Goal: Use online tool/utility: Use online tool/utility

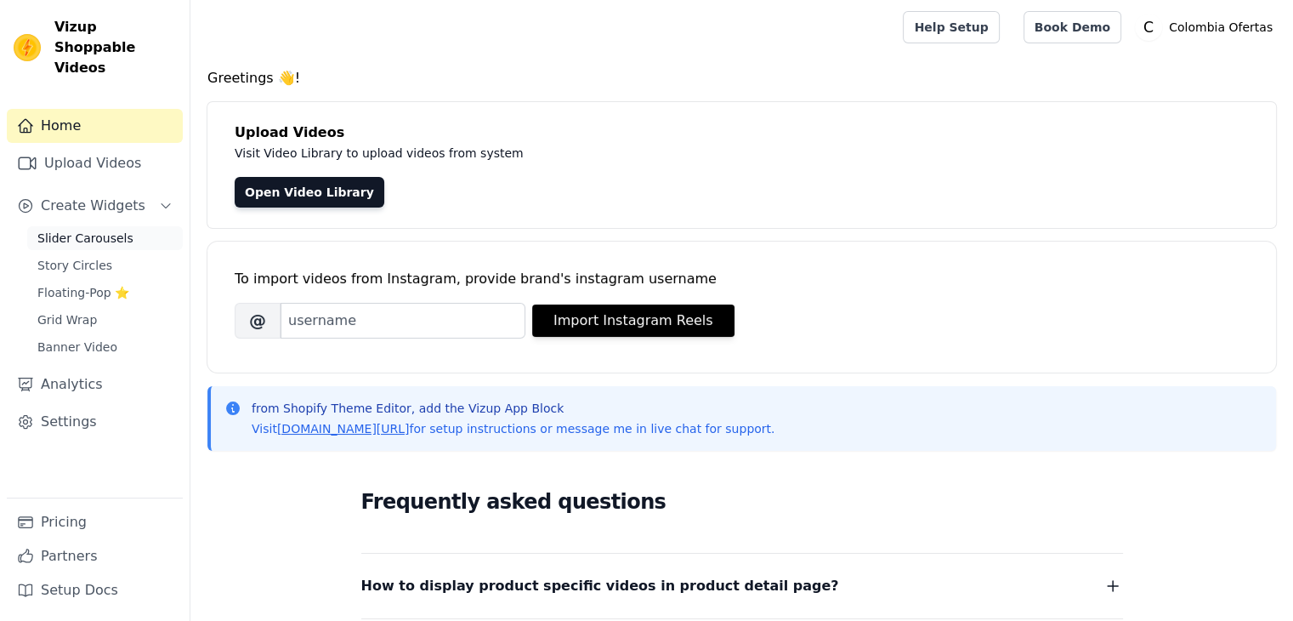
click at [91, 230] on span "Slider Carousels" at bounding box center [85, 238] width 96 height 17
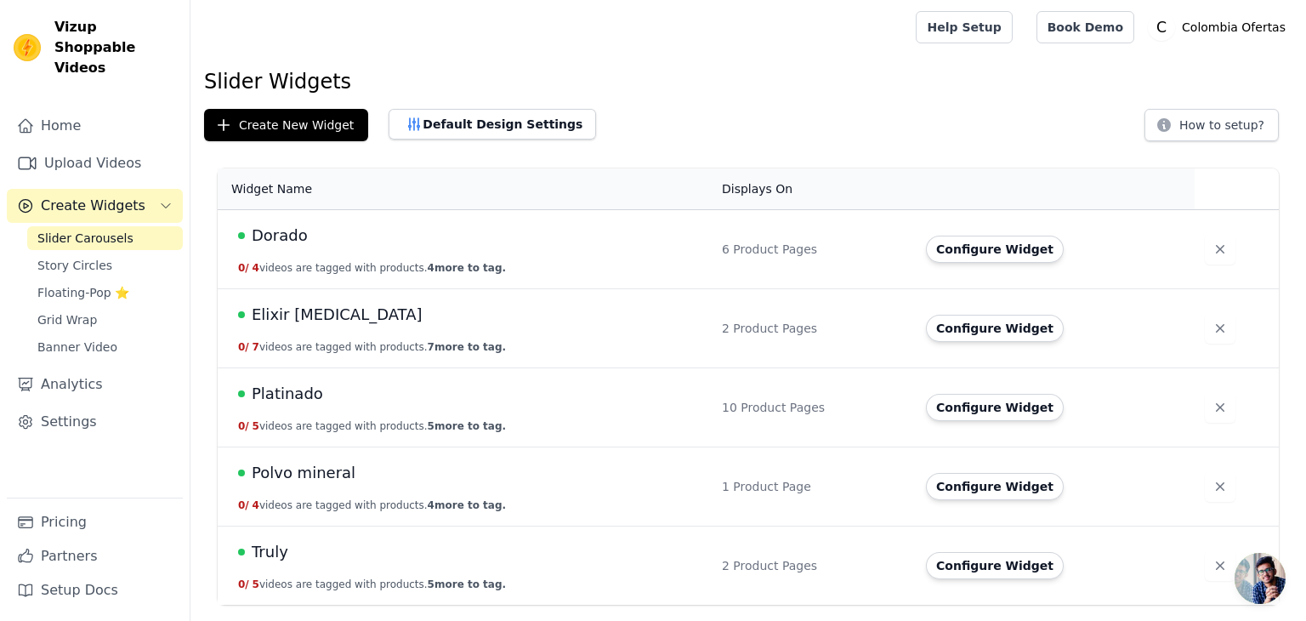
click at [279, 238] on span "Dorado" at bounding box center [280, 236] width 56 height 24
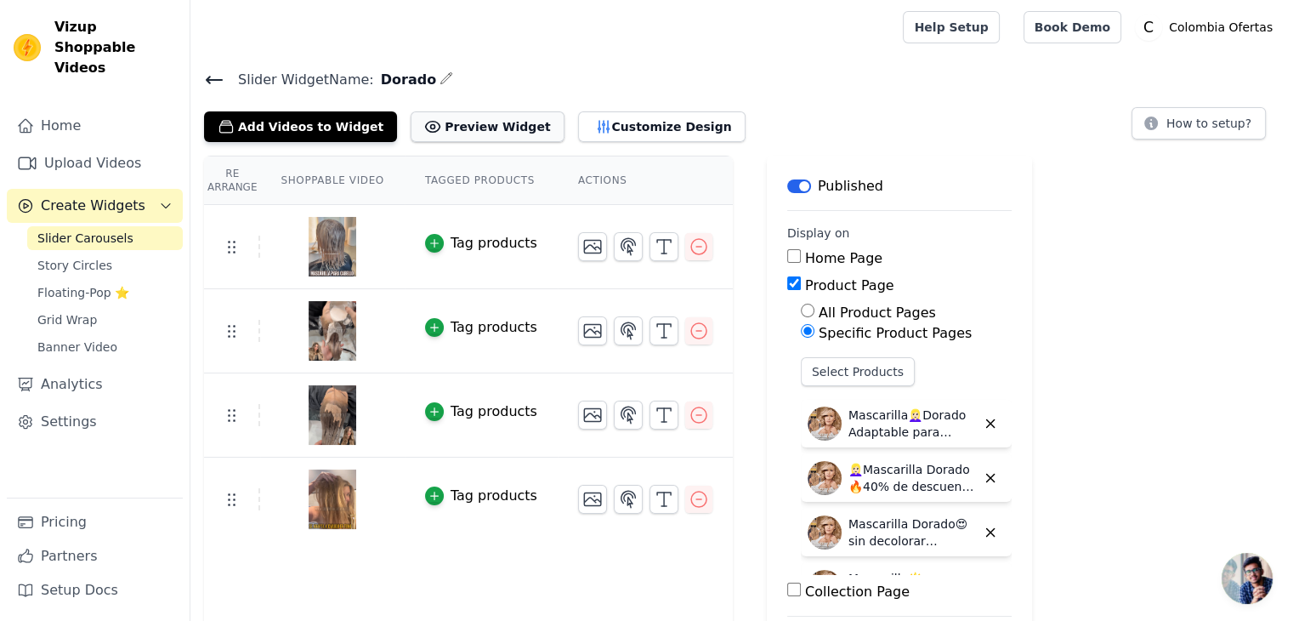
click at [426, 117] on button "Preview Widget" at bounding box center [487, 126] width 153 height 31
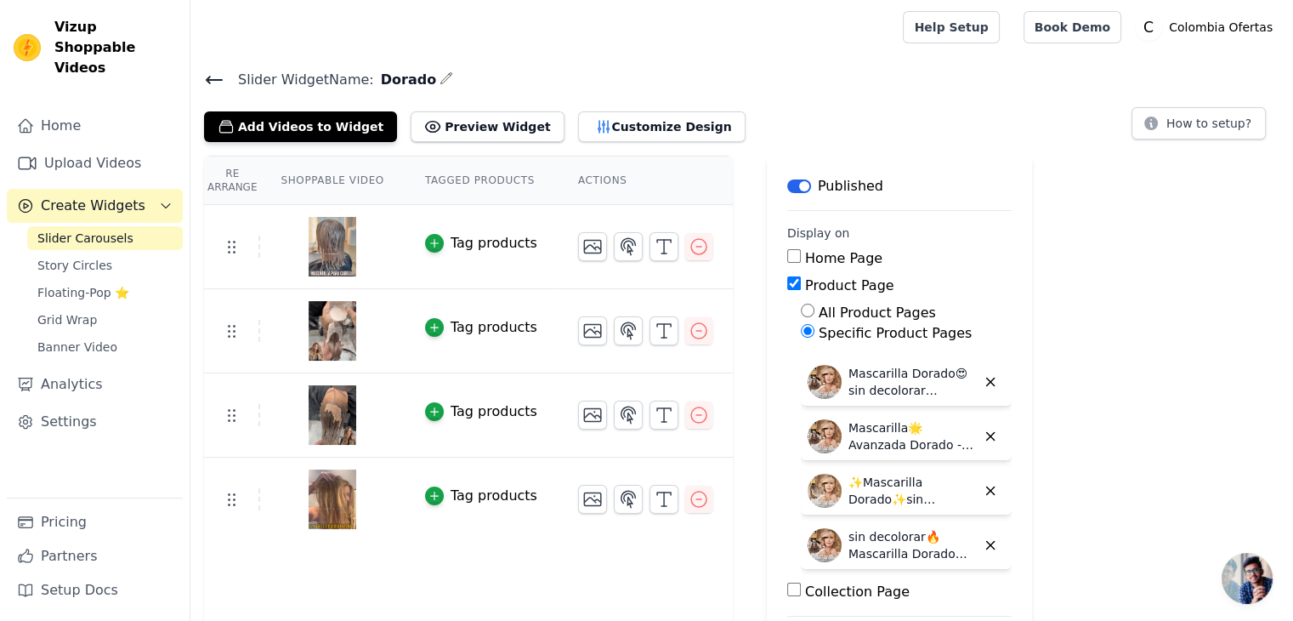
click at [870, 392] on p "Mascarilla Dorado😍sin decolorar Adaptable para Cualquier Cabello🔥" at bounding box center [912, 382] width 128 height 34
click at [1149, 268] on div "Re Arrange Shoppable Video Tagged Products Actions Tag products Tag products Ta…" at bounding box center [741, 436] width 1103 height 561
